Goal: Task Accomplishment & Management: Manage account settings

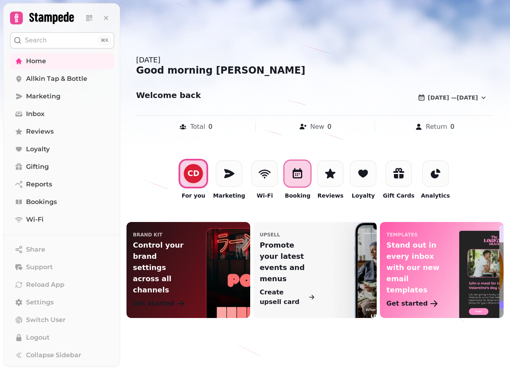
click at [300, 174] on icon at bounding box center [297, 174] width 5 height 3
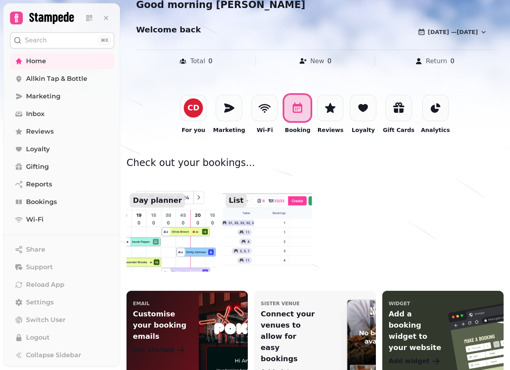
scroll to position [60, 0]
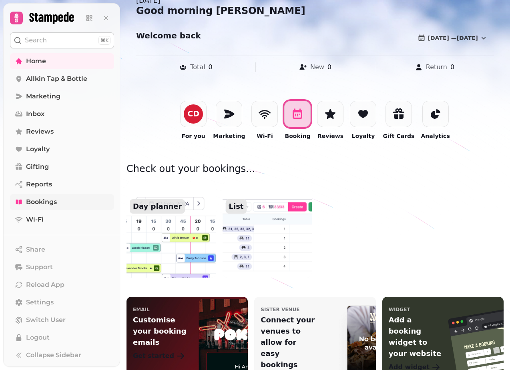
click at [40, 203] on span "Bookings" at bounding box center [41, 202] width 31 height 10
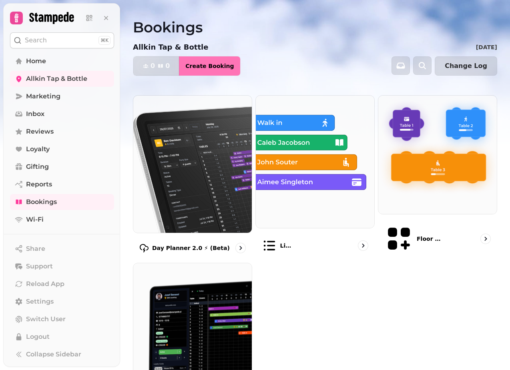
click at [216, 66] on span "Create Booking" at bounding box center [209, 66] width 48 height 6
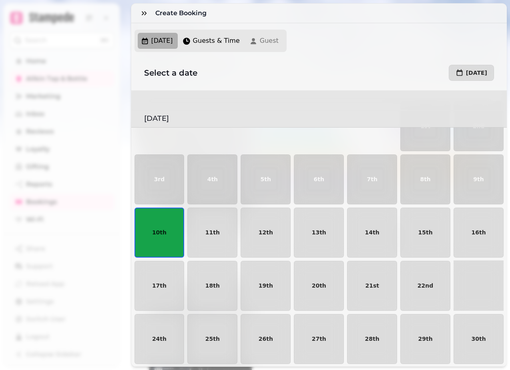
scroll to position [35, 0]
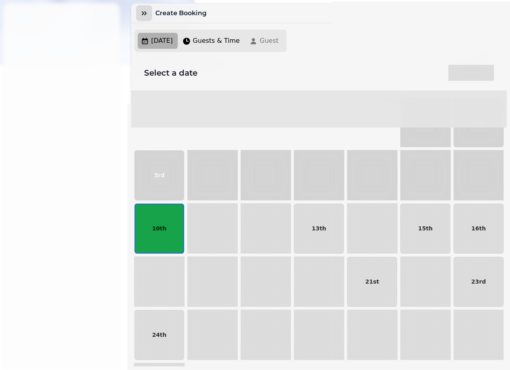
click at [144, 13] on icon "button" at bounding box center [144, 13] width 8 height 8
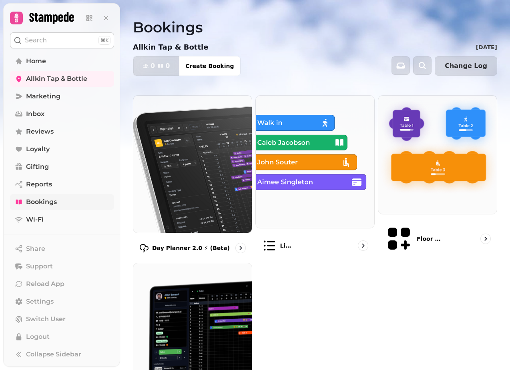
click at [39, 199] on span "Bookings" at bounding box center [41, 202] width 31 height 10
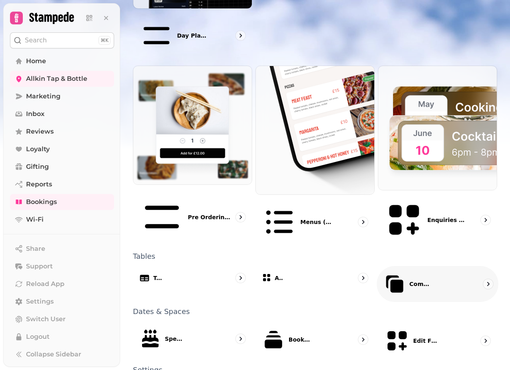
scroll to position [378, 0]
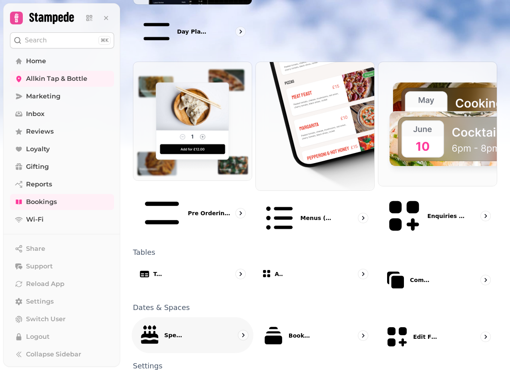
click at [185, 331] on p "Special Dates" at bounding box center [174, 335] width 21 height 8
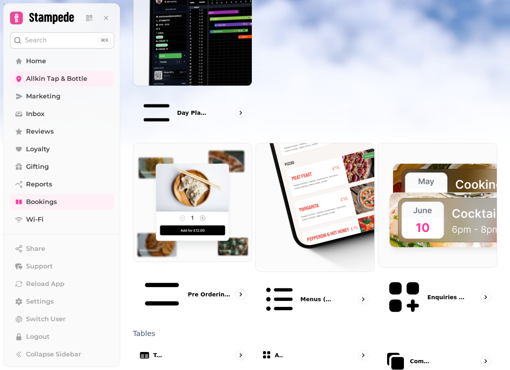
scroll to position [378, 0]
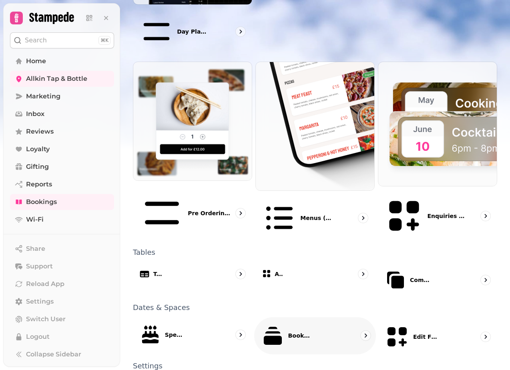
click at [288, 332] on p "Booking Types" at bounding box center [299, 336] width 22 height 8
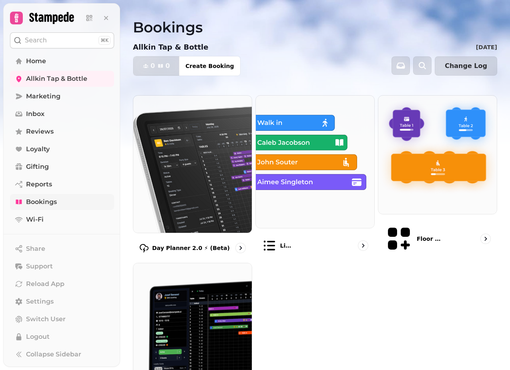
click at [53, 203] on span "Bookings" at bounding box center [41, 202] width 31 height 10
click at [405, 68] on icon "button" at bounding box center [401, 66] width 8 height 6
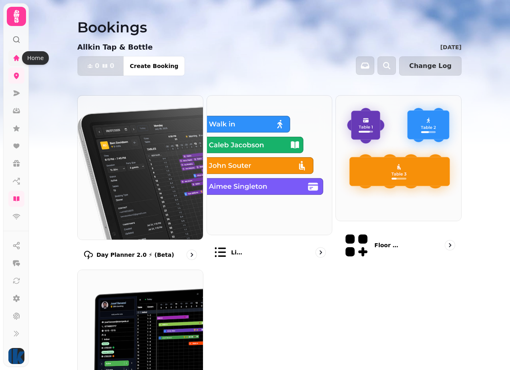
click at [19, 58] on icon at bounding box center [16, 58] width 8 height 8
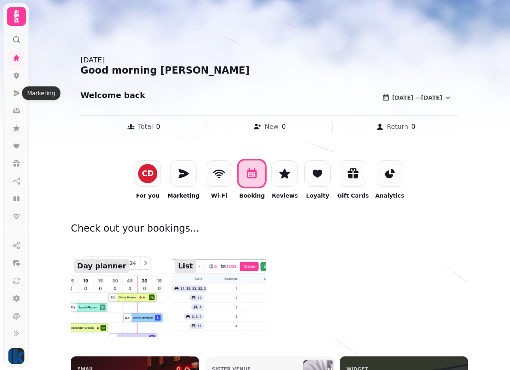
click at [14, 19] on icon at bounding box center [16, 16] width 16 height 16
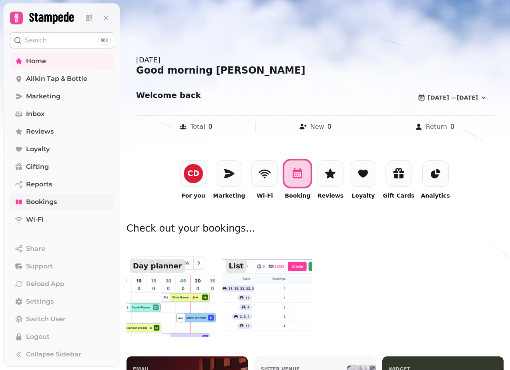
scroll to position [22, 0]
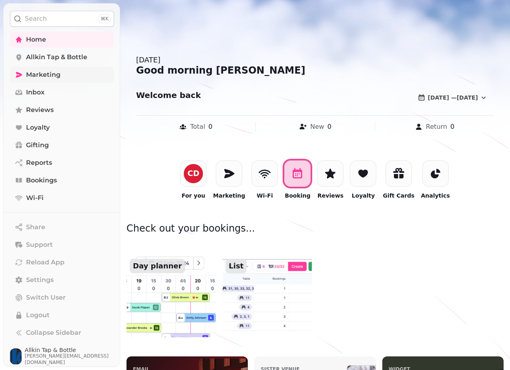
click at [41, 75] on span "Marketing" at bounding box center [43, 75] width 34 height 10
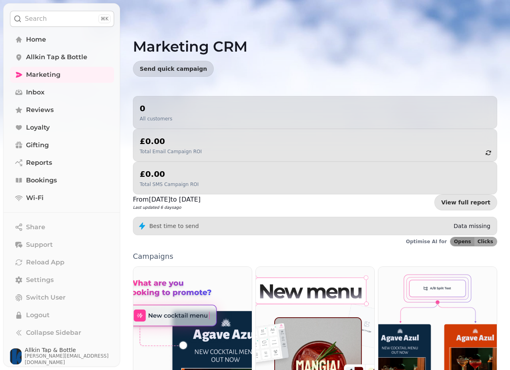
click at [83, 24] on button "Search ⌘K" at bounding box center [62, 19] width 104 height 16
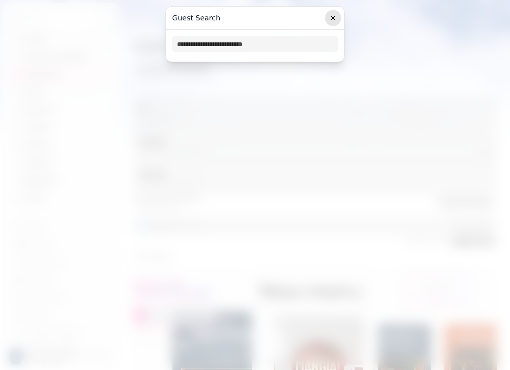
click at [333, 20] on icon "button" at bounding box center [333, 18] width 8 height 8
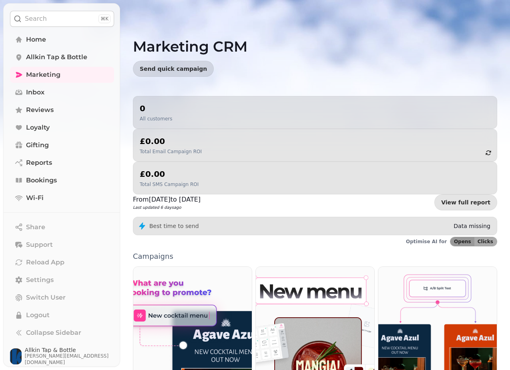
click at [68, 20] on button "Search ⌘K" at bounding box center [62, 19] width 104 height 16
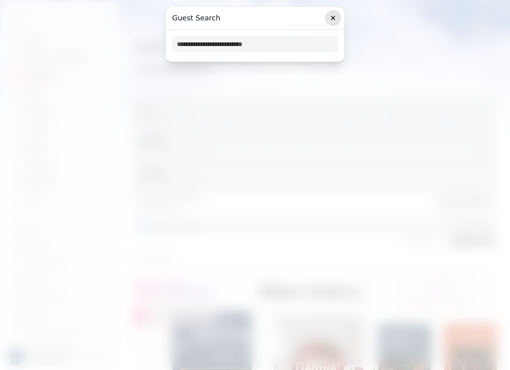
click at [332, 19] on icon "button" at bounding box center [333, 18] width 4 height 4
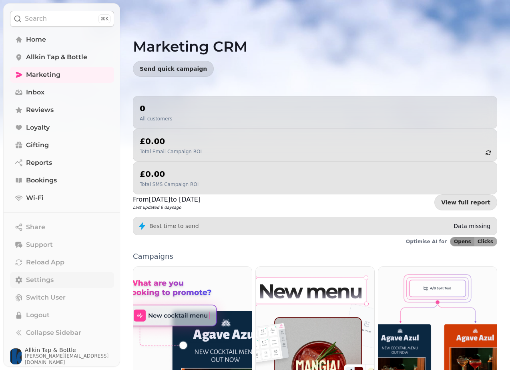
click at [42, 279] on span "Settings" at bounding box center [40, 280] width 28 height 10
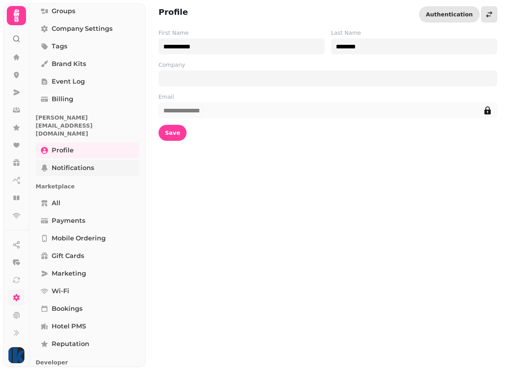
scroll to position [110, 0]
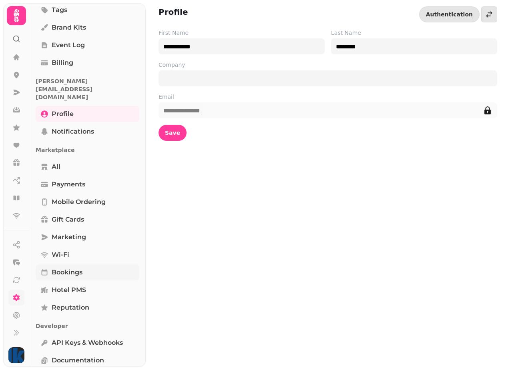
click at [76, 268] on span "Bookings" at bounding box center [67, 273] width 31 height 10
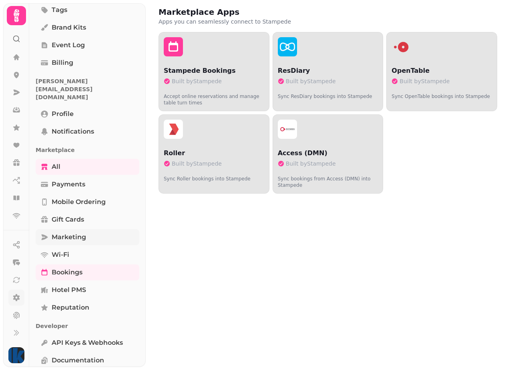
click at [72, 233] on span "Marketing" at bounding box center [69, 238] width 34 height 10
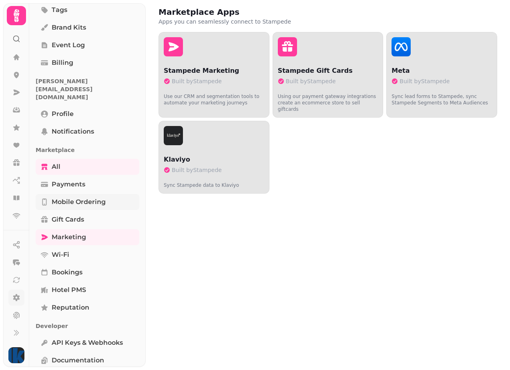
click at [74, 197] on span "Mobile ordering" at bounding box center [79, 202] width 54 height 10
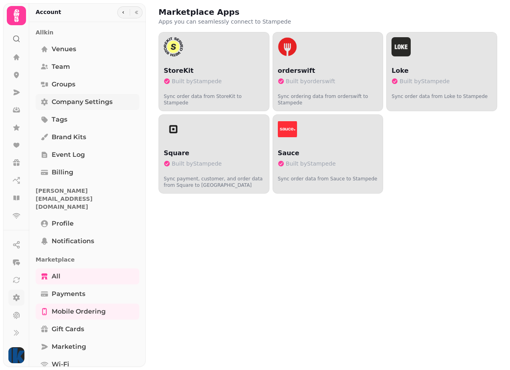
click at [69, 102] on span "Company settings" at bounding box center [82, 102] width 61 height 10
select select "**********"
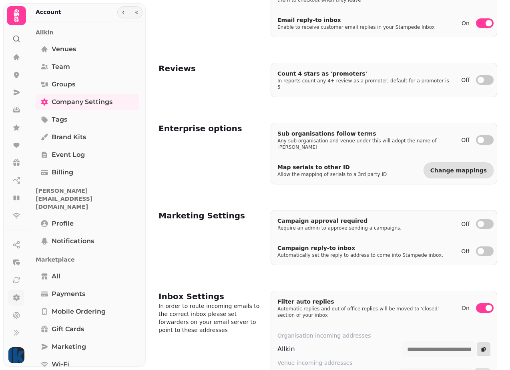
scroll to position [226, 0]
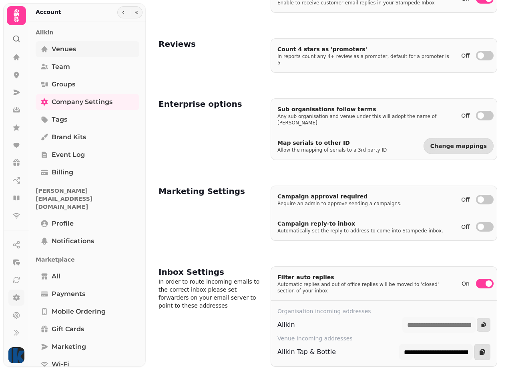
click at [63, 51] on span "Venues" at bounding box center [64, 49] width 24 height 10
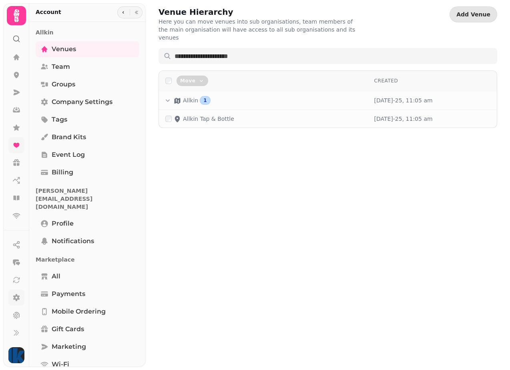
click at [15, 151] on link at bounding box center [16, 145] width 16 height 16
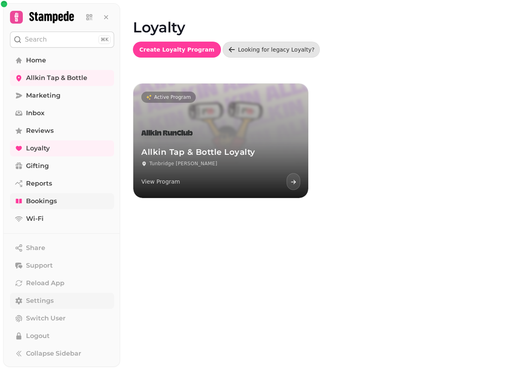
click at [51, 202] on span "Bookings" at bounding box center [41, 202] width 31 height 10
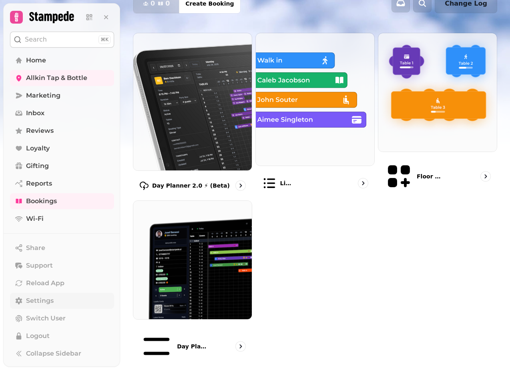
scroll to position [66, 0]
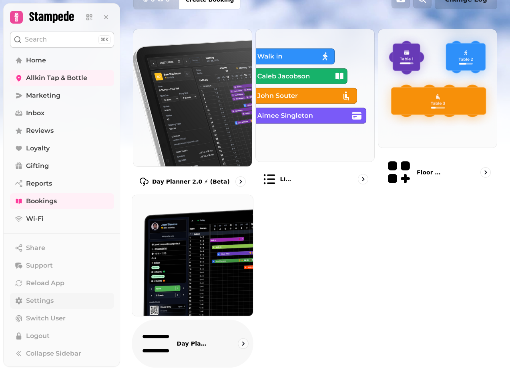
click at [229, 247] on img at bounding box center [192, 255] width 133 height 133
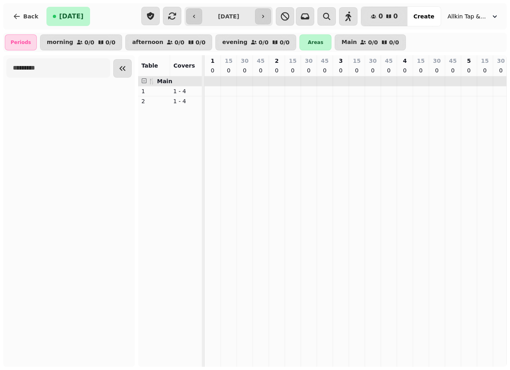
scroll to position [0, 627]
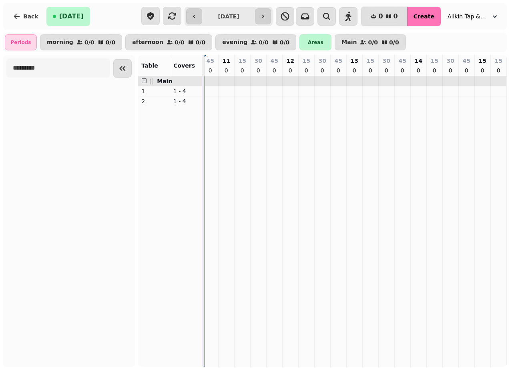
click at [432, 17] on span "Create" at bounding box center [424, 17] width 21 height 6
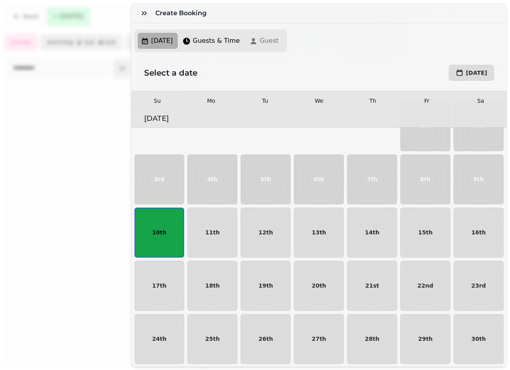
scroll to position [35, 0]
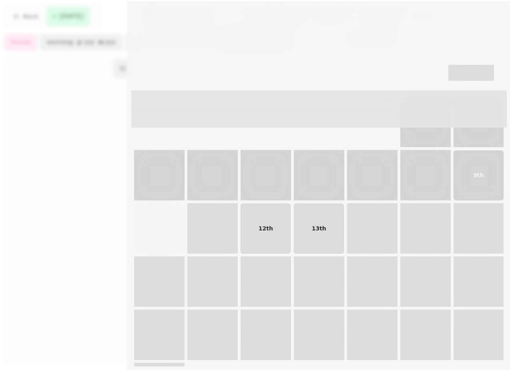
click at [143, 13] on icon "button" at bounding box center [144, 13] width 8 height 8
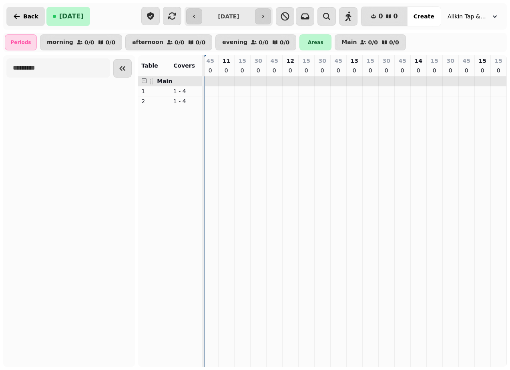
click at [22, 13] on button "Back" at bounding box center [25, 16] width 38 height 19
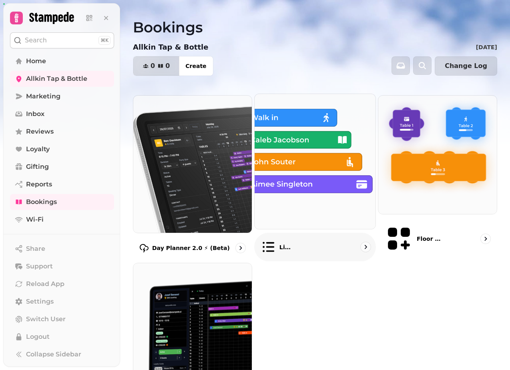
click at [305, 163] on img at bounding box center [315, 161] width 133 height 149
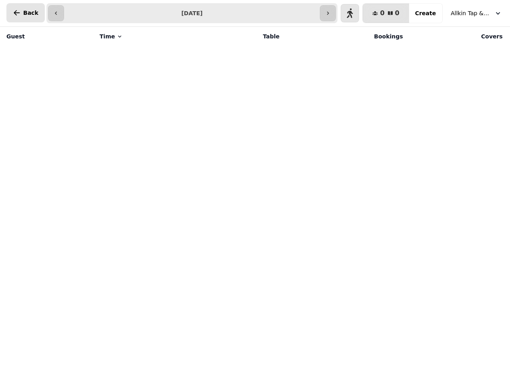
click at [25, 11] on span "Back" at bounding box center [30, 13] width 15 height 6
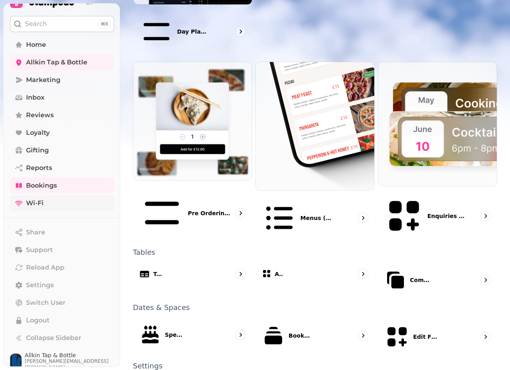
scroll to position [22, 0]
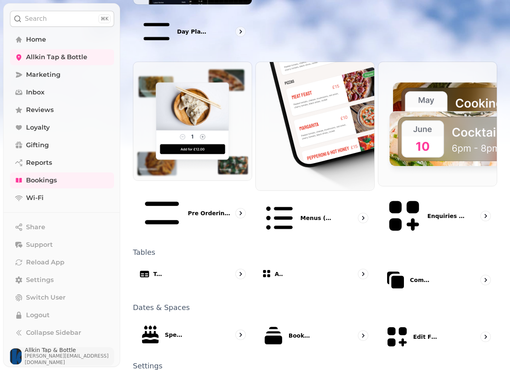
click at [42, 352] on span "Allkin Tap & Bottle" at bounding box center [69, 351] width 89 height 6
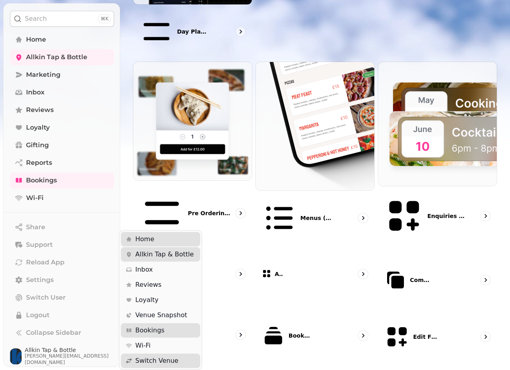
click at [219, 222] on div "Search ⌘K Home Allkin Tap & Bottle Marketing Inbox Reviews Loyalty Gifting Repo…" at bounding box center [255, 185] width 510 height 370
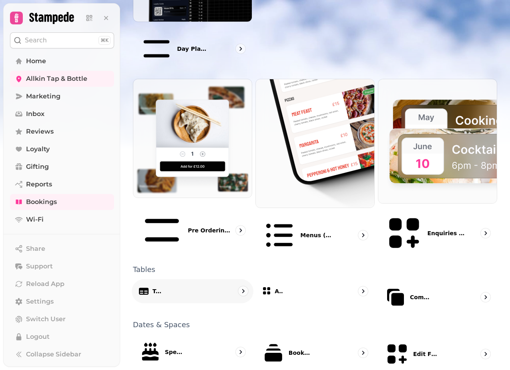
scroll to position [359, 0]
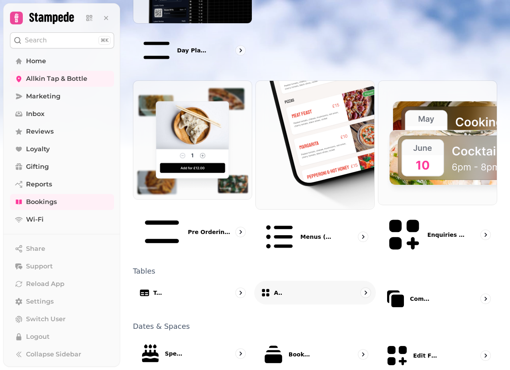
click at [290, 281] on div "Areas" at bounding box center [315, 293] width 122 height 24
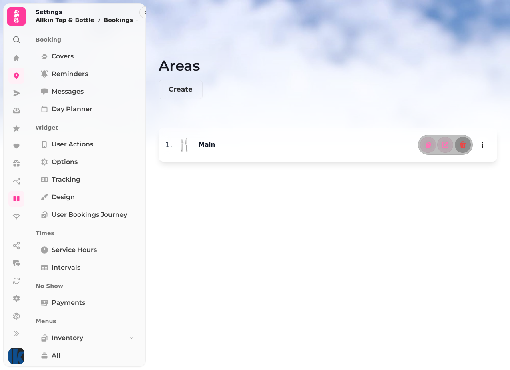
click at [18, 15] on icon at bounding box center [17, 16] width 6 height 13
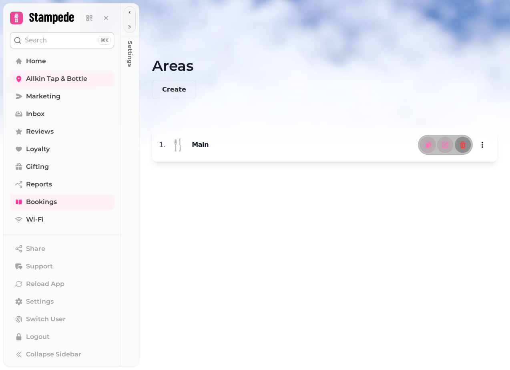
click at [20, 16] on icon at bounding box center [16, 17] width 11 height 11
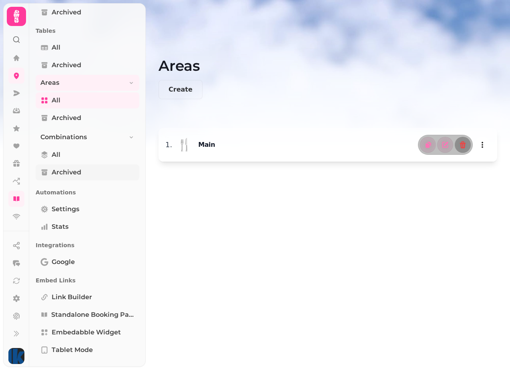
scroll to position [509, 0]
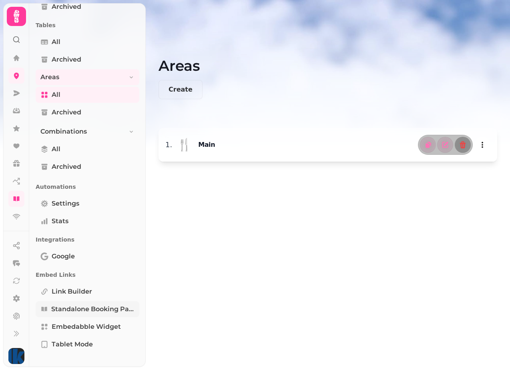
click at [71, 308] on span "Standalone booking page" at bounding box center [92, 310] width 83 height 10
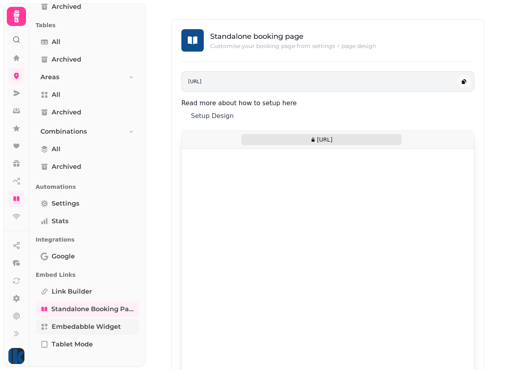
click at [80, 327] on span "Embedabble widget" at bounding box center [86, 327] width 69 height 10
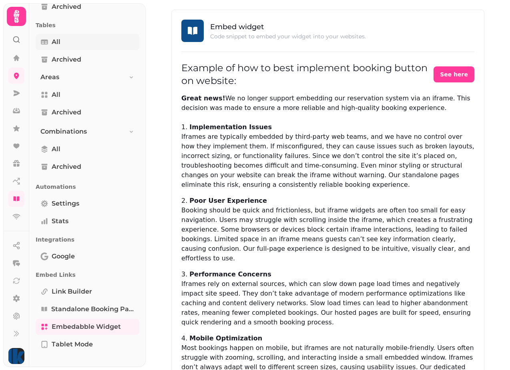
click at [50, 42] on link "All" at bounding box center [88, 42] width 104 height 16
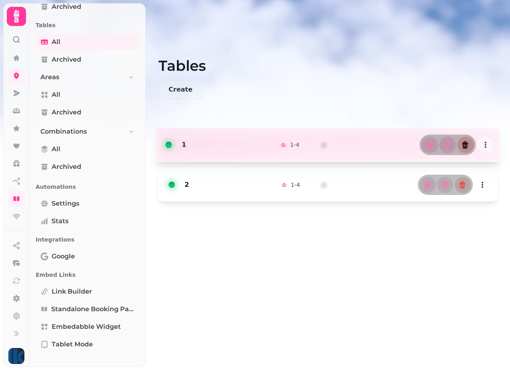
click at [469, 144] on icon "button" at bounding box center [465, 145] width 8 height 8
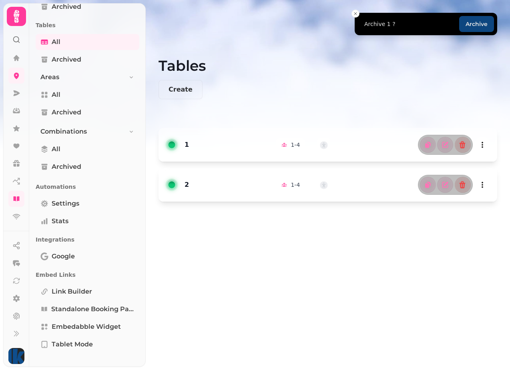
click at [476, 24] on button "Archive" at bounding box center [476, 24] width 35 height 16
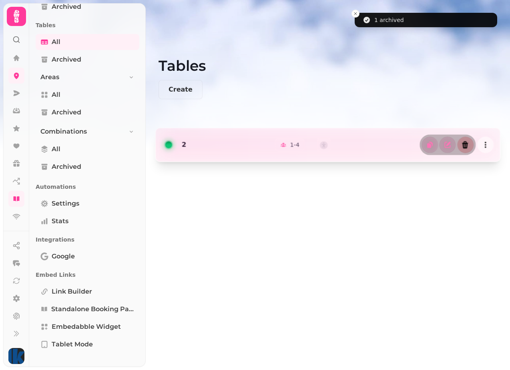
click at [462, 147] on icon "button" at bounding box center [465, 145] width 8 height 8
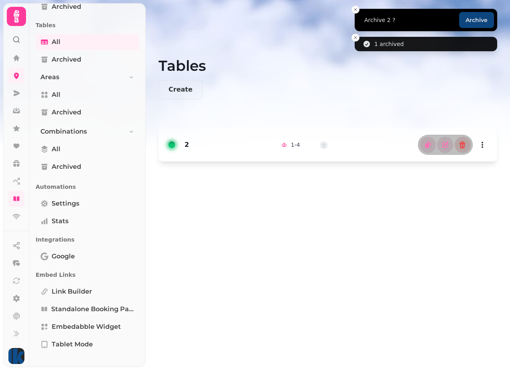
click at [472, 23] on button "Archive" at bounding box center [476, 20] width 35 height 16
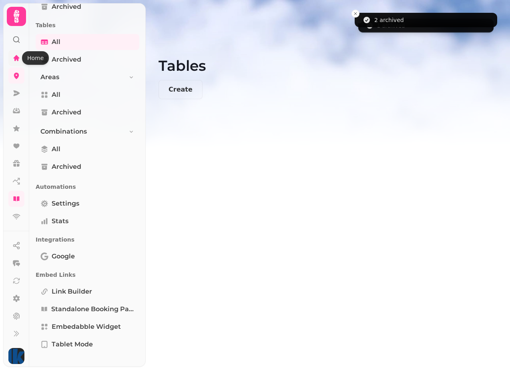
click at [16, 58] on icon at bounding box center [17, 58] width 6 height 6
